Goal: Transaction & Acquisition: Purchase product/service

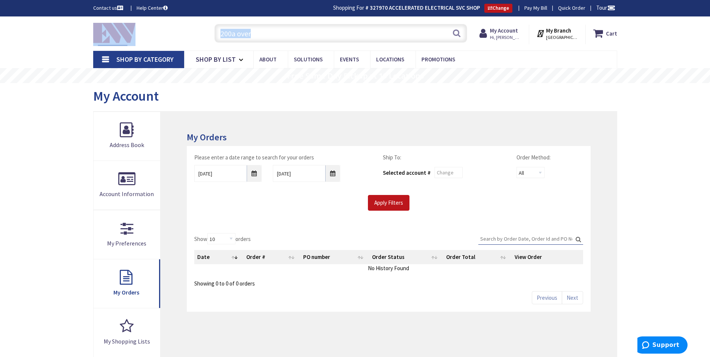
click at [333, 30] on input "200a over" at bounding box center [340, 33] width 253 height 19
click at [328, 37] on input "200a over" at bounding box center [340, 33] width 253 height 19
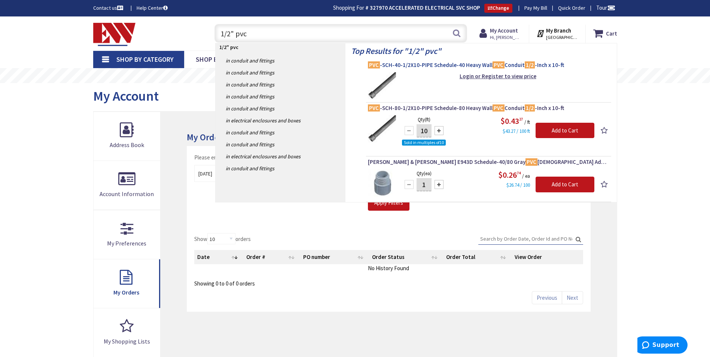
type input "1/2" pvc"
click at [518, 64] on span "PVC -SCH-40-1/2X10-PIPE Schedule-40 Heavy Wall PVC Conduit 1/2 -Inch x 10-ft" at bounding box center [488, 64] width 241 height 7
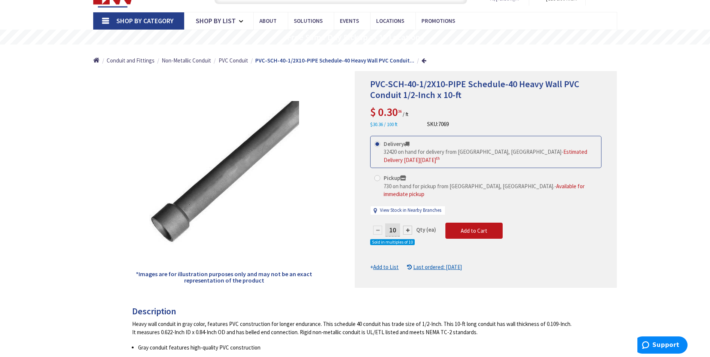
type input "Brandegee Ln, [GEOGRAPHIC_DATA], [GEOGRAPHIC_DATA]"
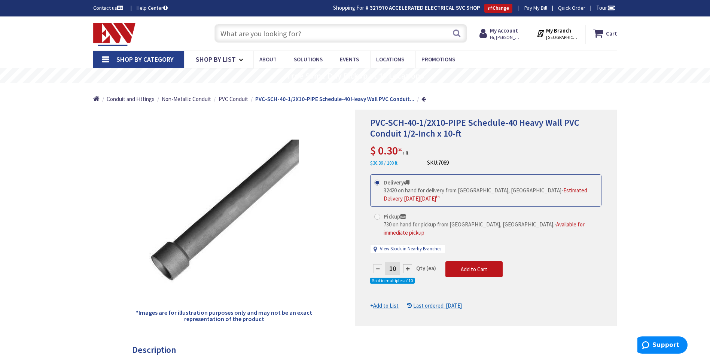
click at [329, 33] on input "text" at bounding box center [340, 33] width 253 height 19
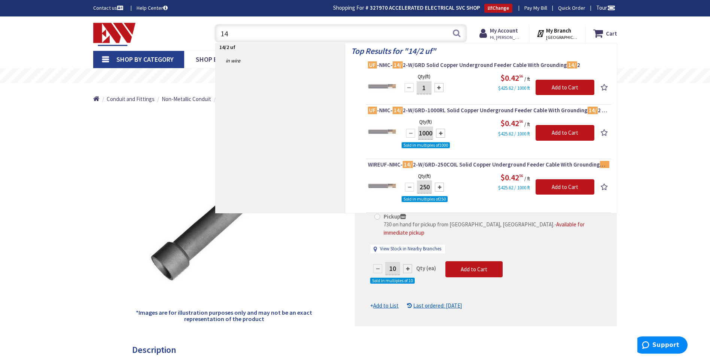
type input "1"
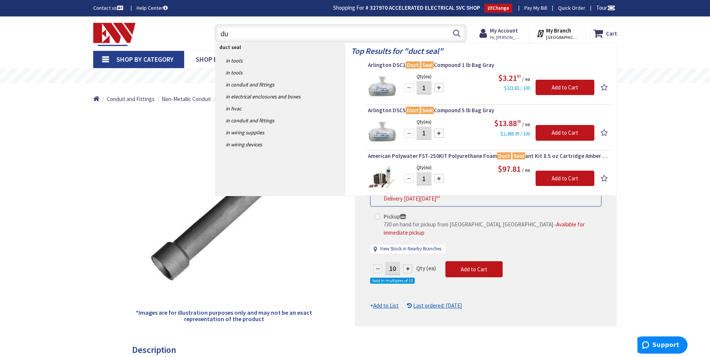
type input "d"
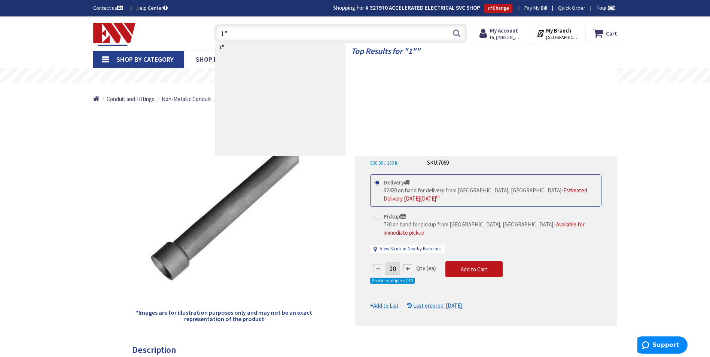
type input "1"
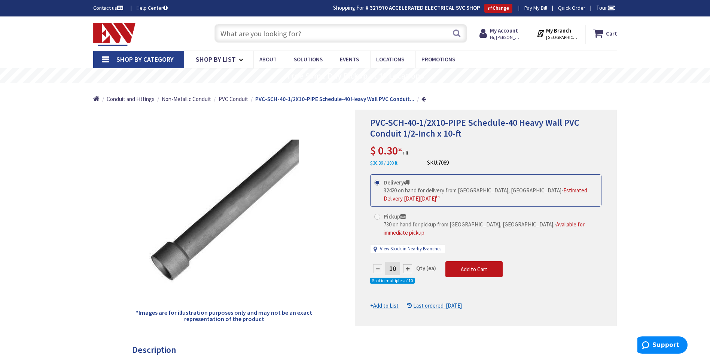
type input "1"
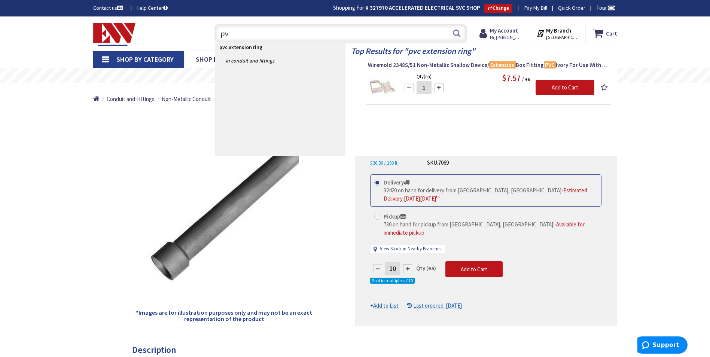
type input "p"
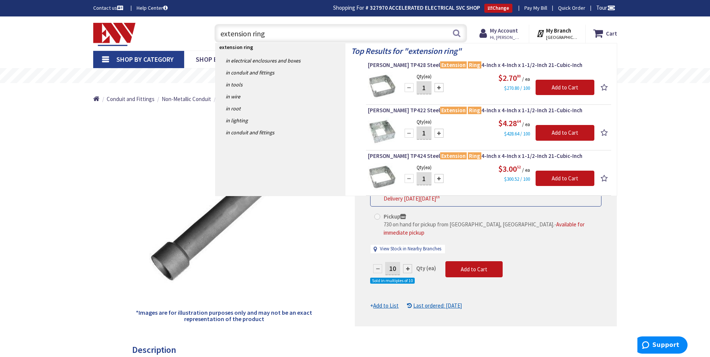
type input "extension ring"
